Goal: Information Seeking & Learning: Learn about a topic

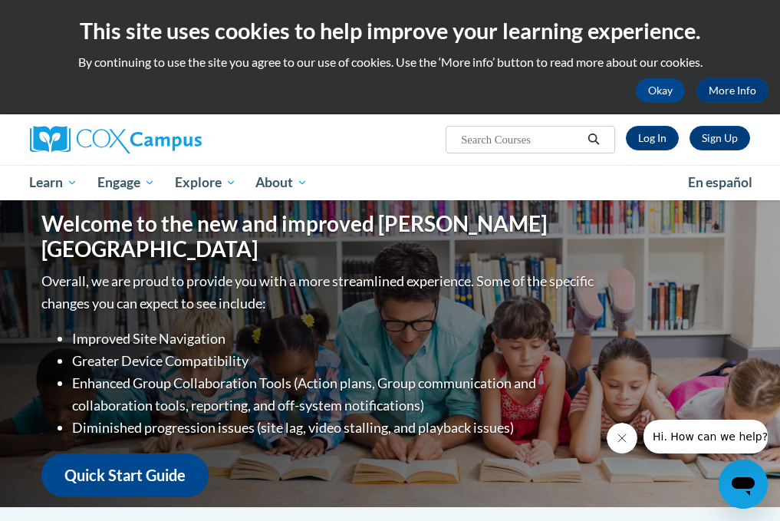
scroll to position [5, 0]
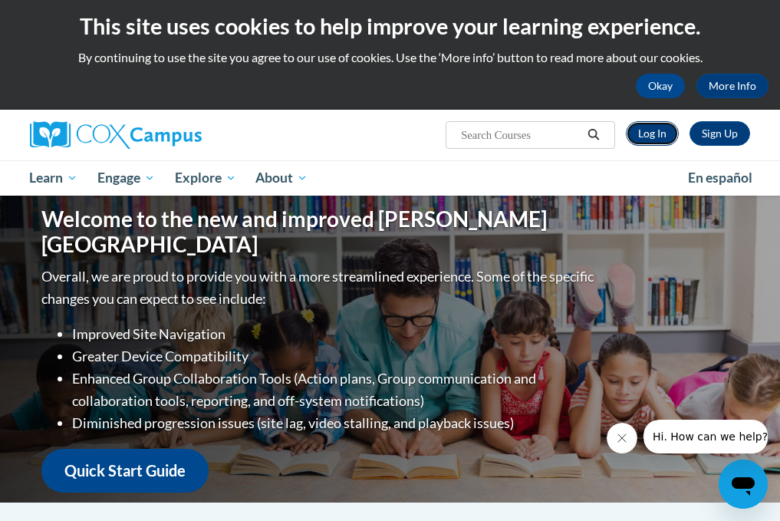
click at [550, 137] on link "Log In" at bounding box center [652, 133] width 53 height 25
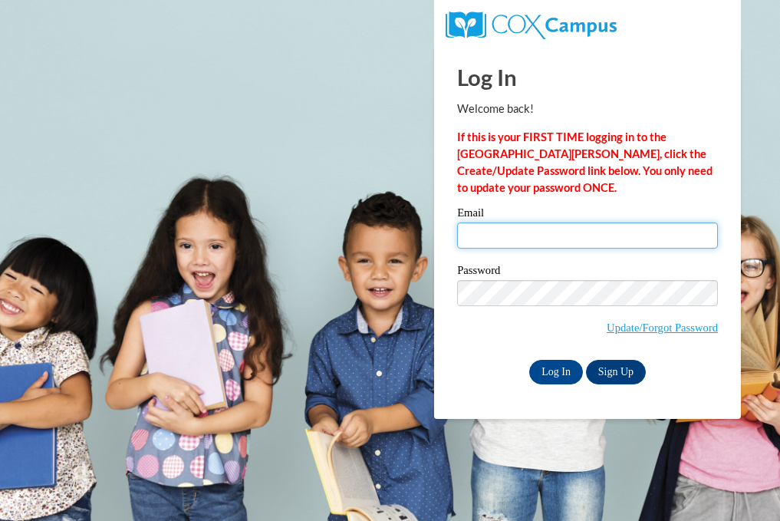
click at [506, 238] on input "Email" at bounding box center [587, 236] width 261 height 26
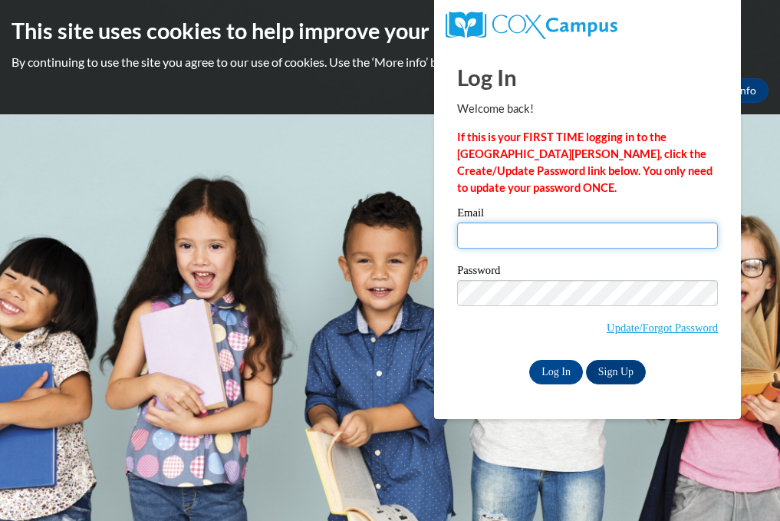
type input "jtorres@sasd.net"
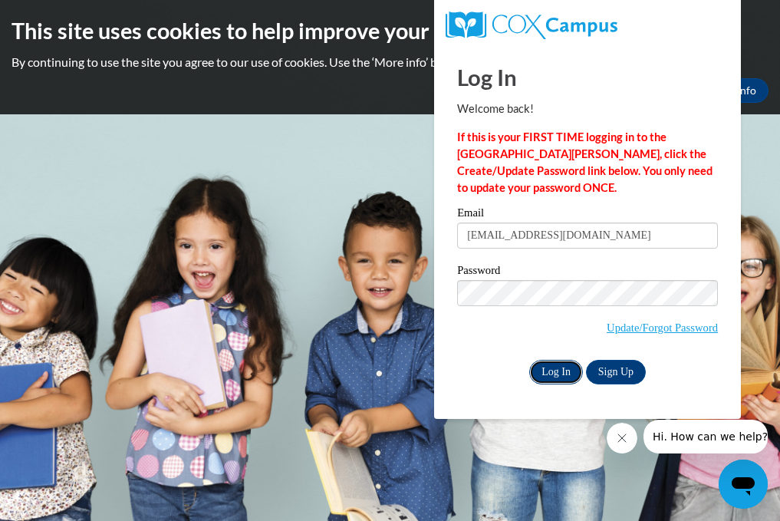
click at [554, 369] on input "Log In" at bounding box center [556, 372] width 54 height 25
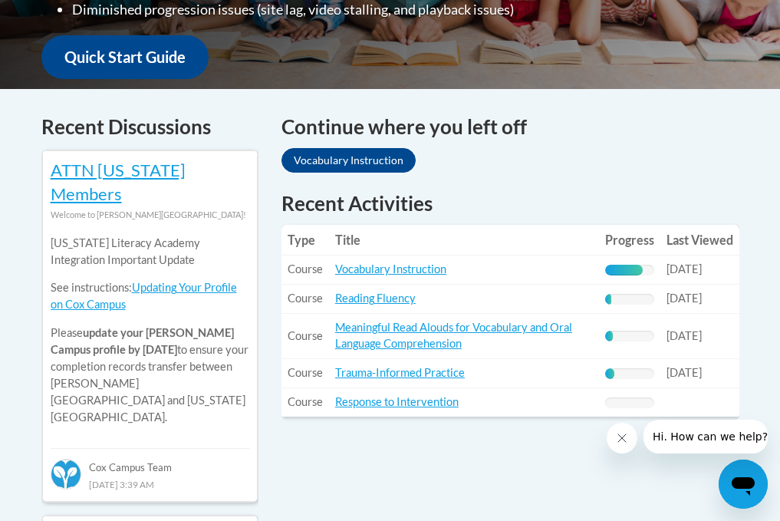
scroll to position [588, 0]
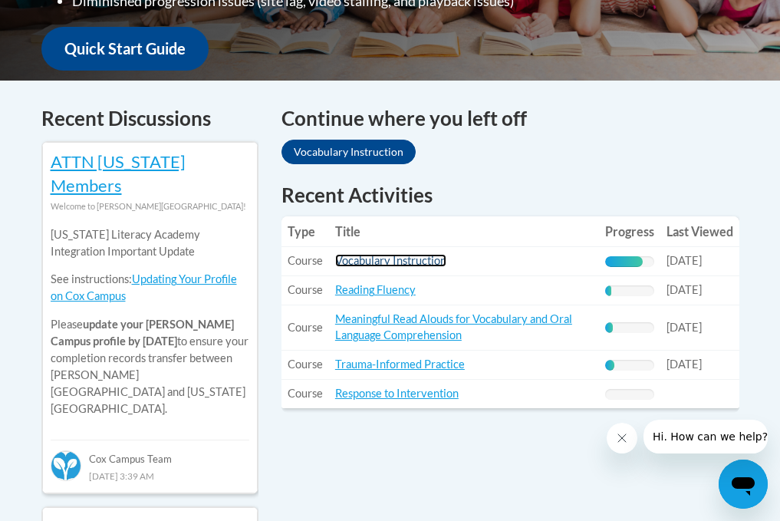
click at [411, 254] on link "Vocabulary Instruction" at bounding box center [390, 260] width 111 height 13
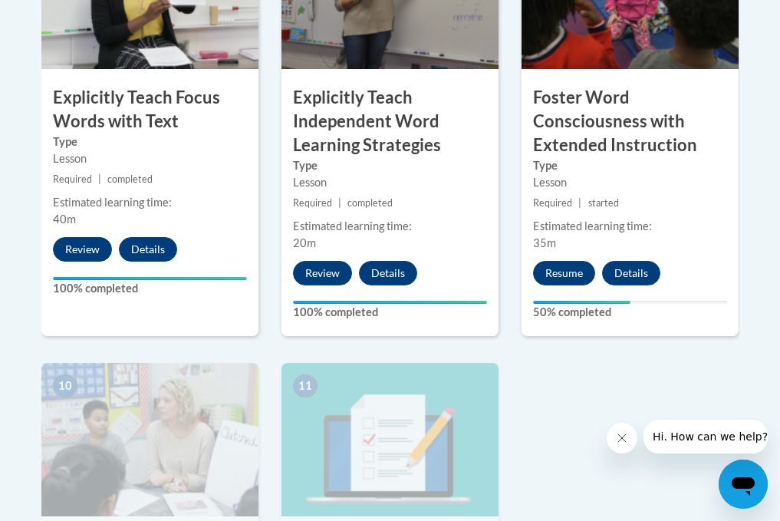
scroll to position [1491, 0]
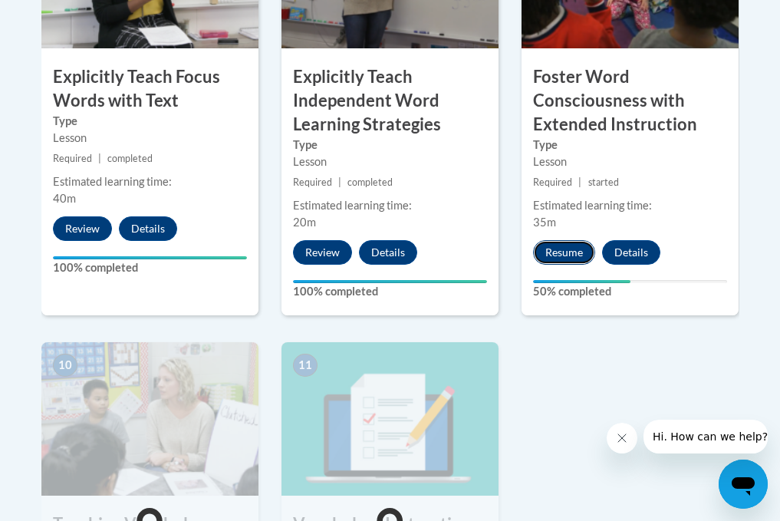
click at [571, 240] on button "Resume" at bounding box center [564, 252] width 62 height 25
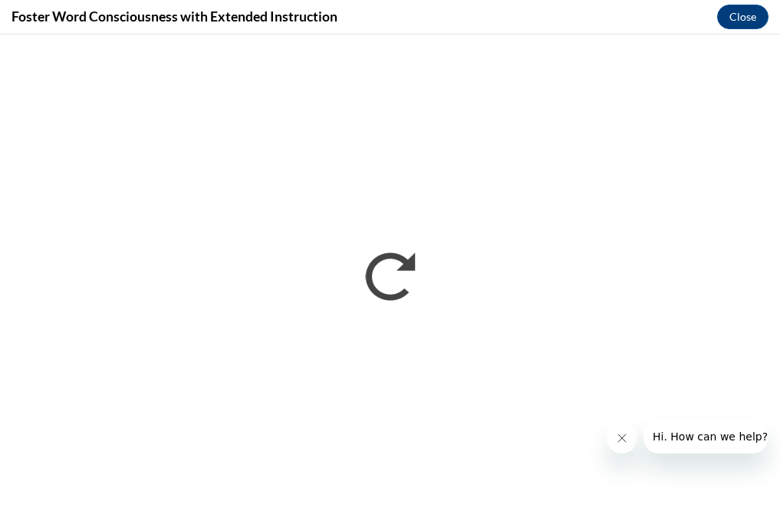
scroll to position [0, 0]
click at [749, 15] on button "Close" at bounding box center [743, 17] width 51 height 25
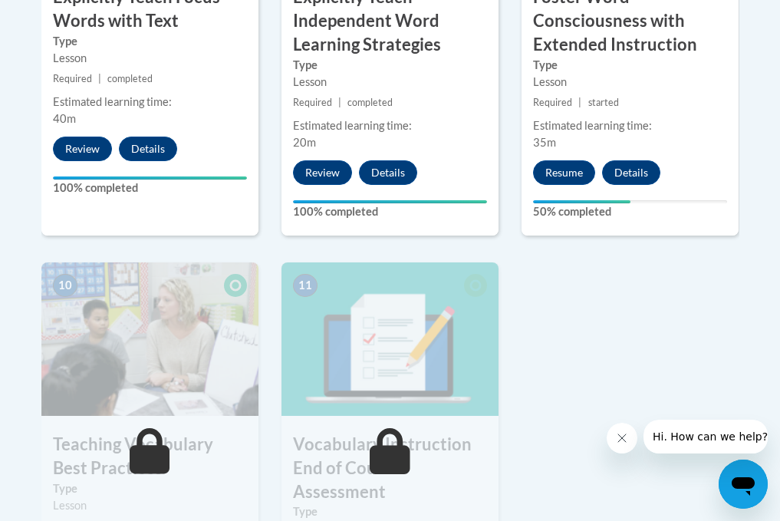
scroll to position [1570, 0]
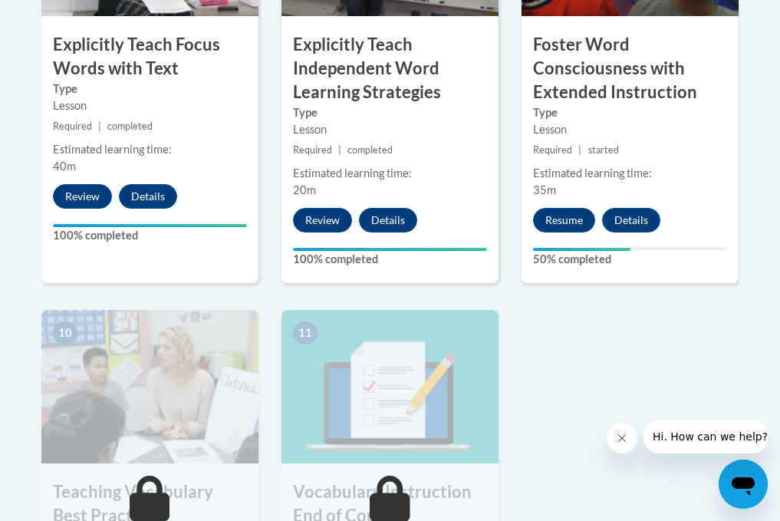
scroll to position [1516, 0]
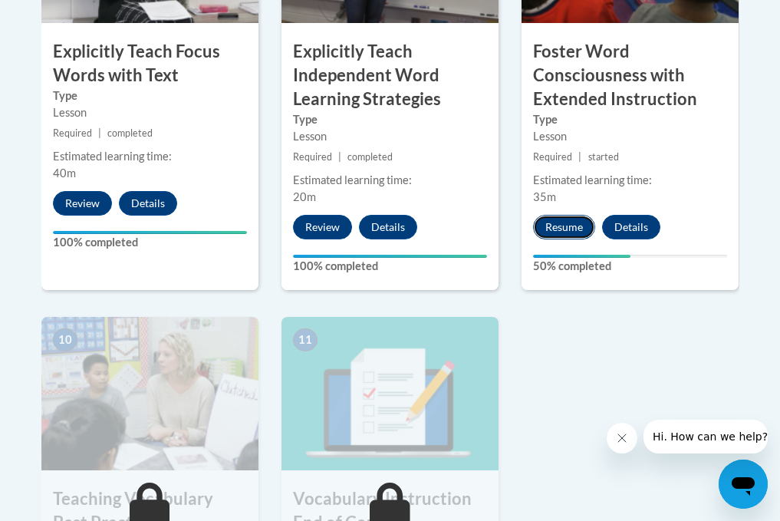
click at [550, 215] on button "Resume" at bounding box center [564, 227] width 62 height 25
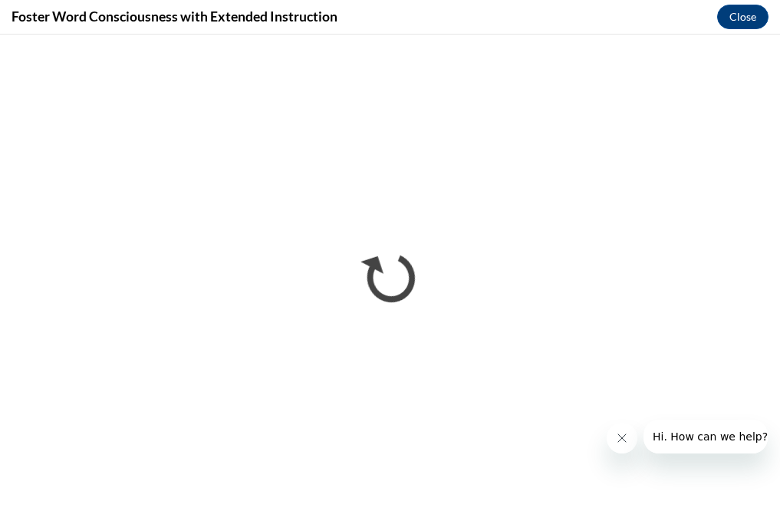
scroll to position [0, 0]
click at [736, 18] on button "Close" at bounding box center [743, 17] width 51 height 25
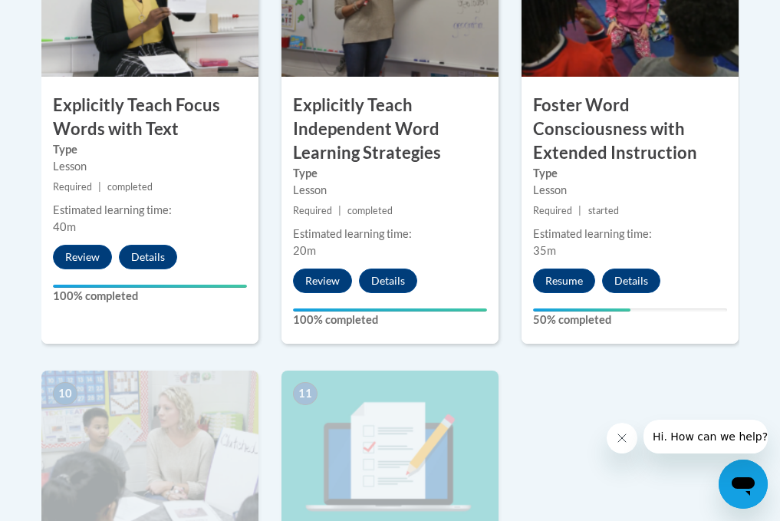
scroll to position [1466, 0]
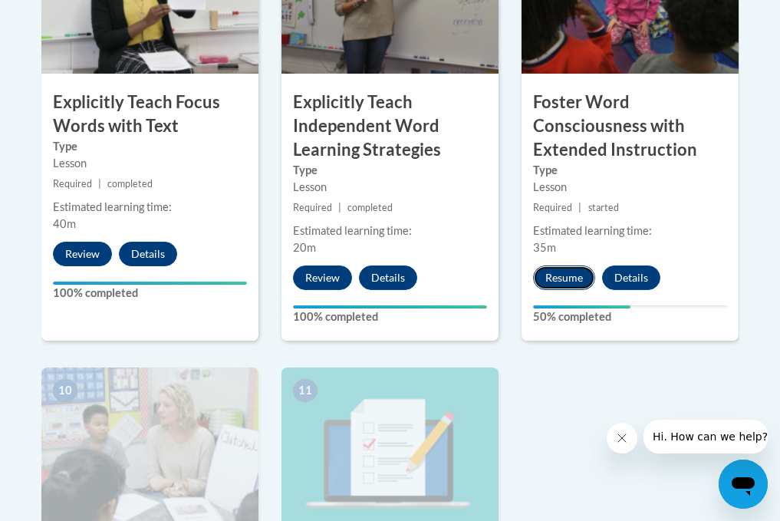
click at [561, 266] on button "Resume" at bounding box center [564, 278] width 62 height 25
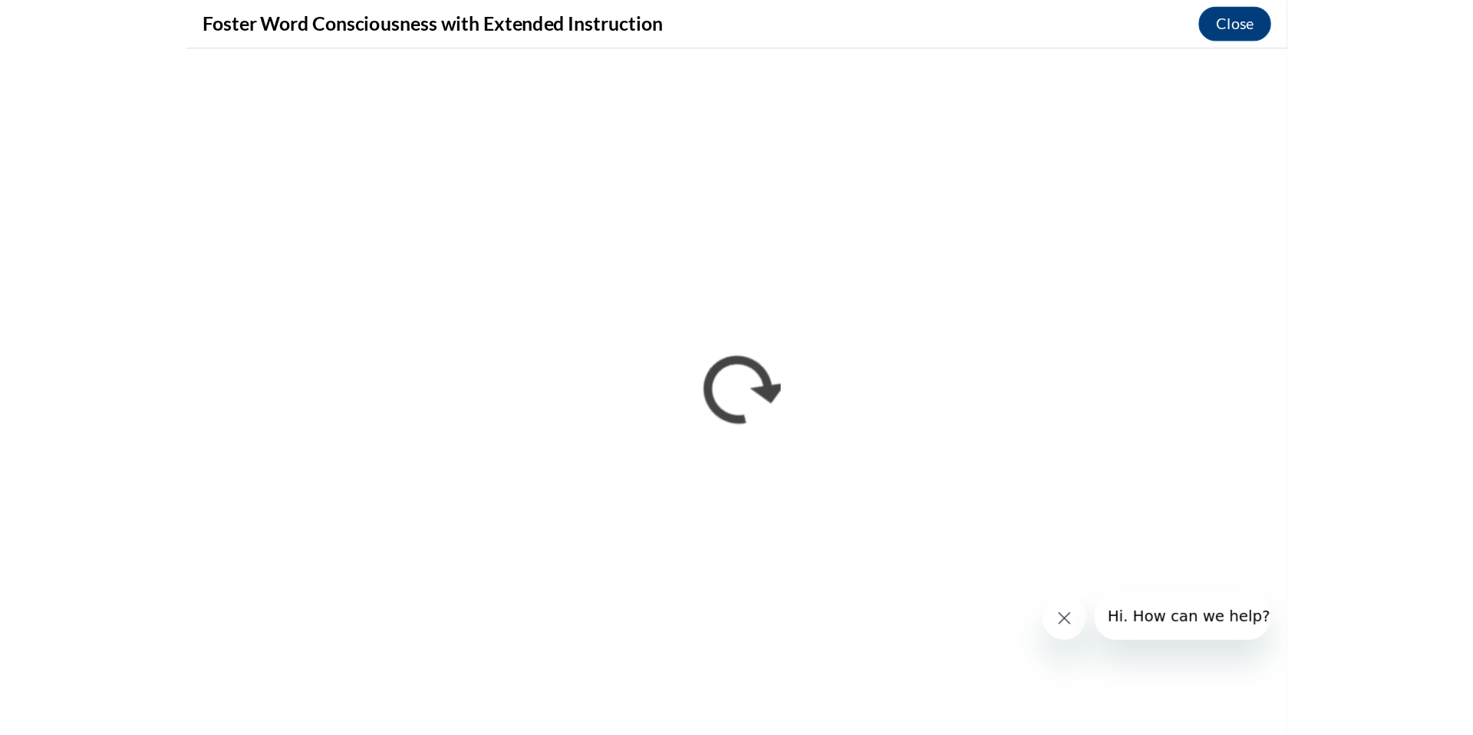
scroll to position [0, 0]
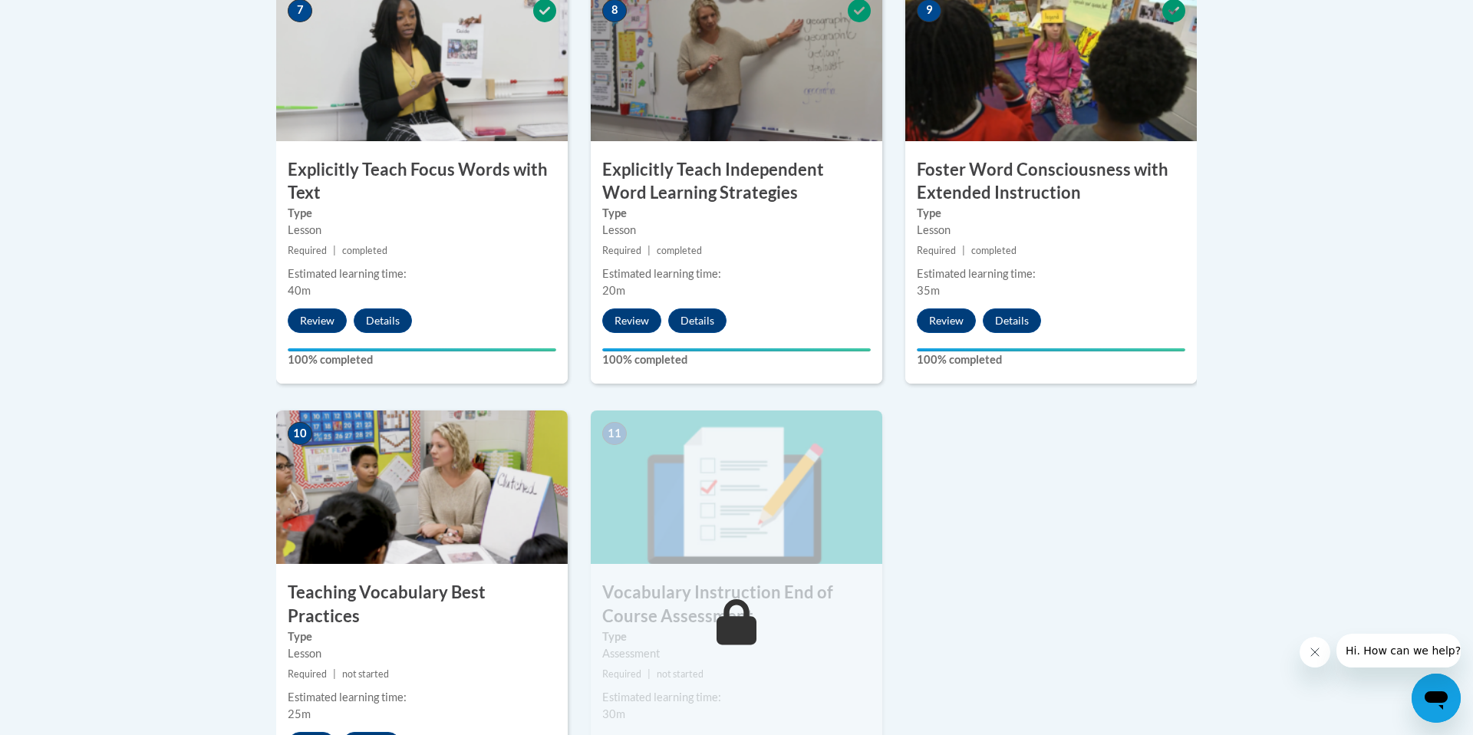
scroll to position [1377, 0]
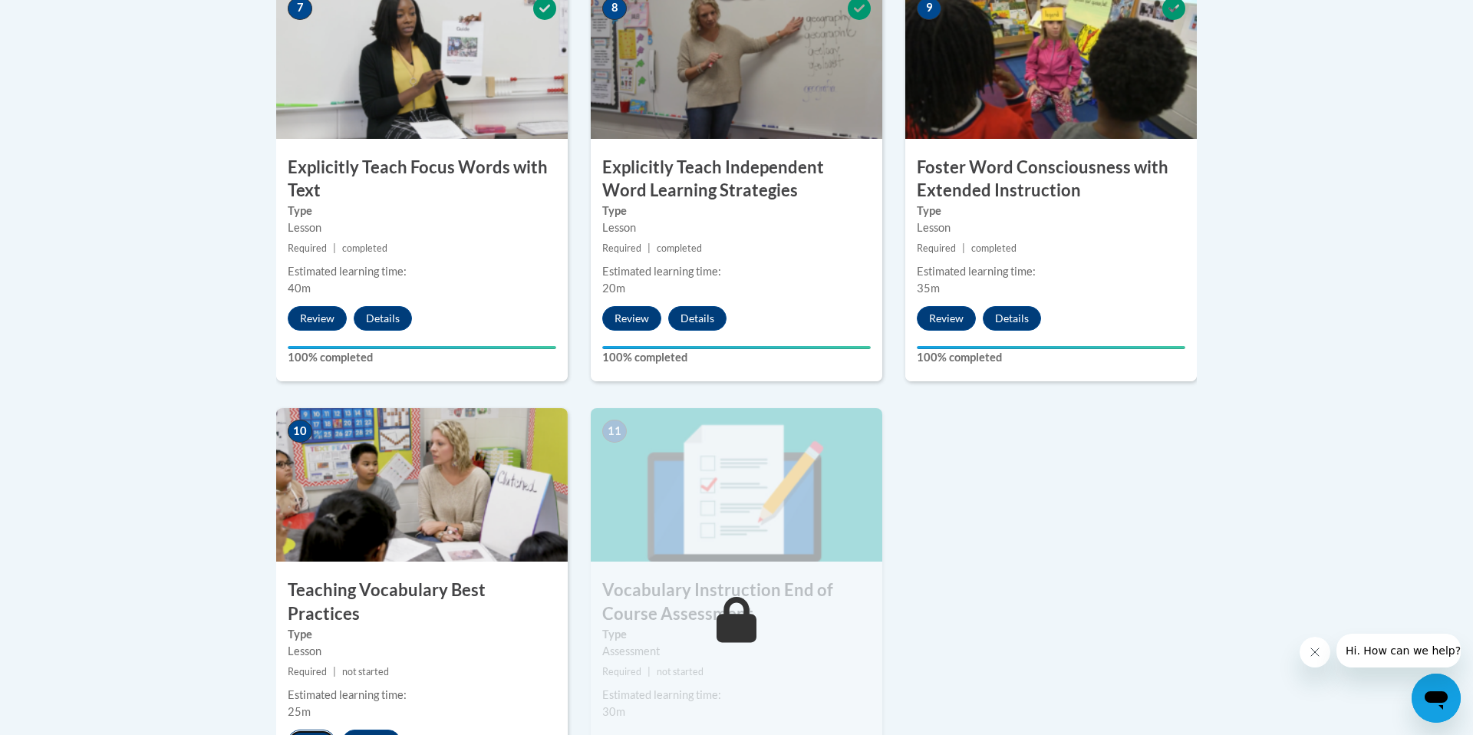
click at [310, 730] on button "Start" at bounding box center [312, 742] width 48 height 25
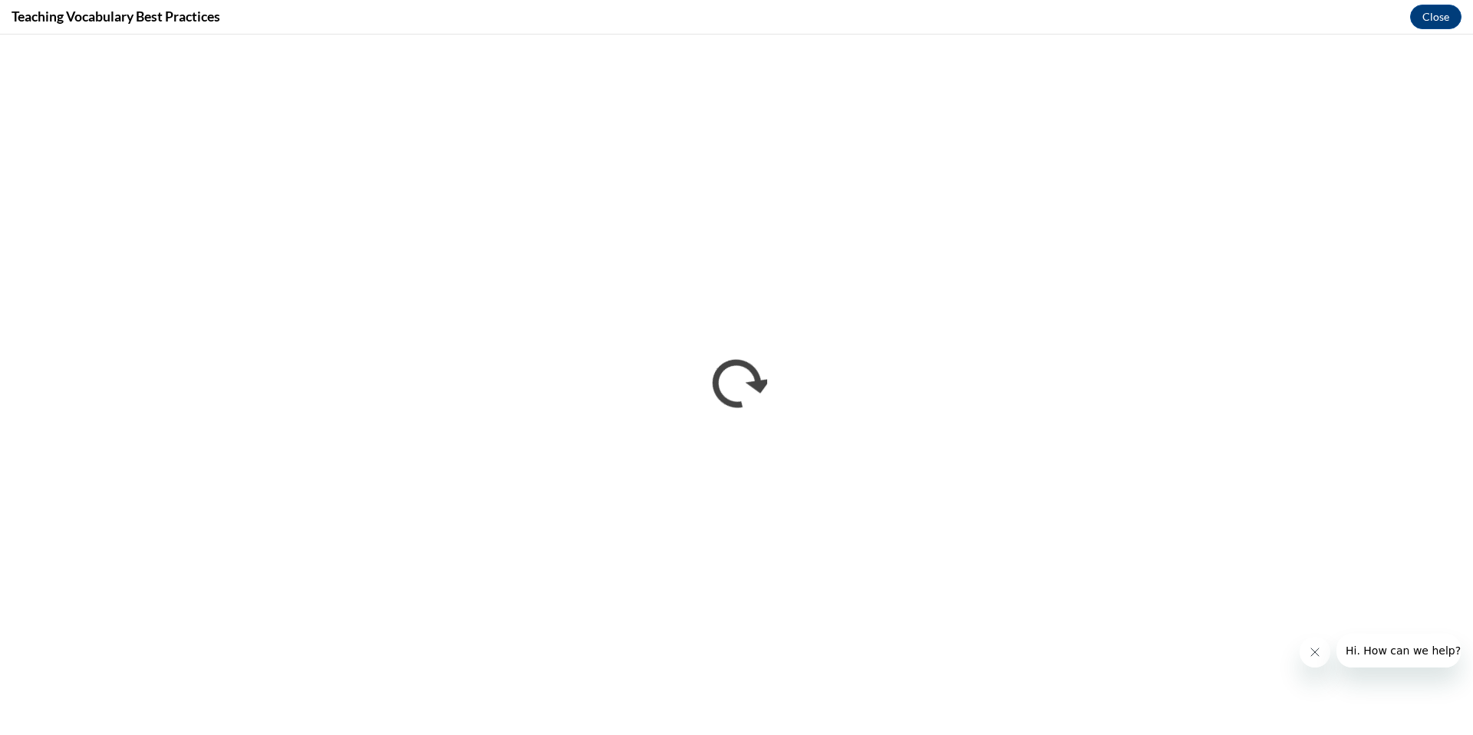
scroll to position [0, 0]
